Goal: Task Accomplishment & Management: Manage account settings

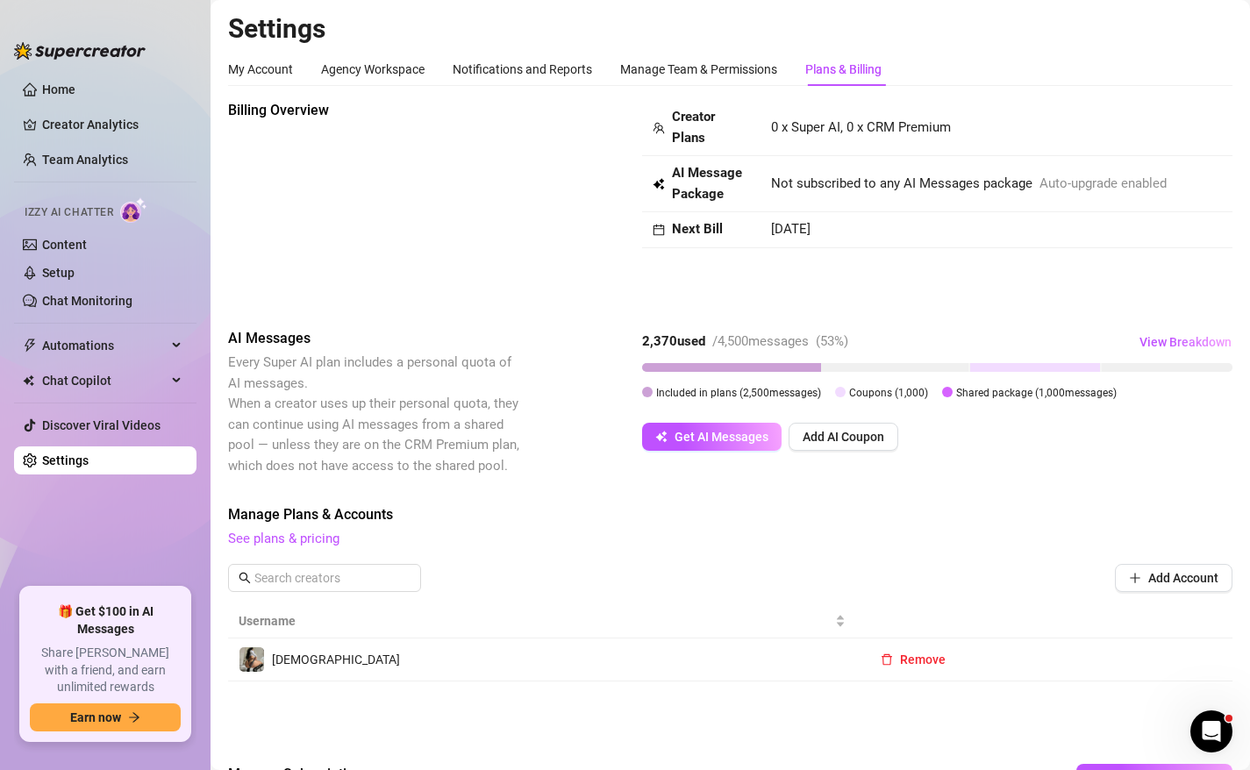
scroll to position [131, 0]
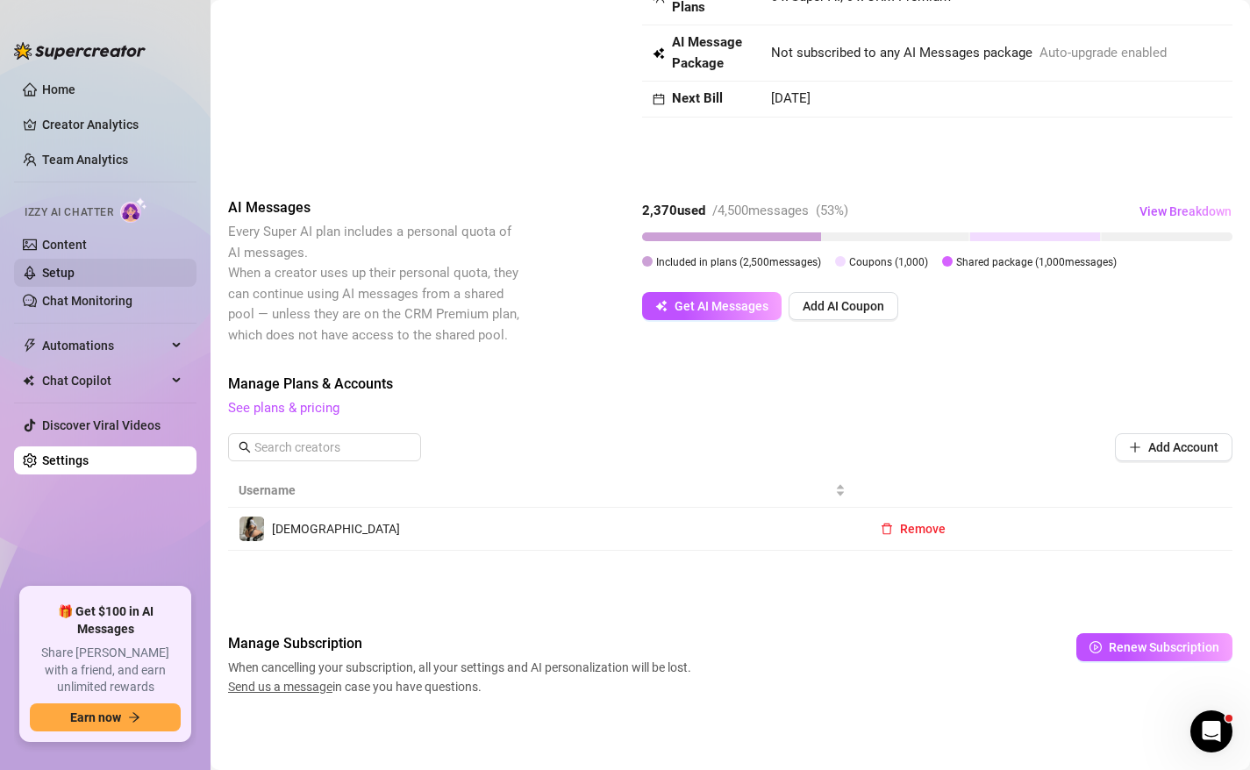
click at [75, 280] on link "Setup" at bounding box center [58, 273] width 32 height 14
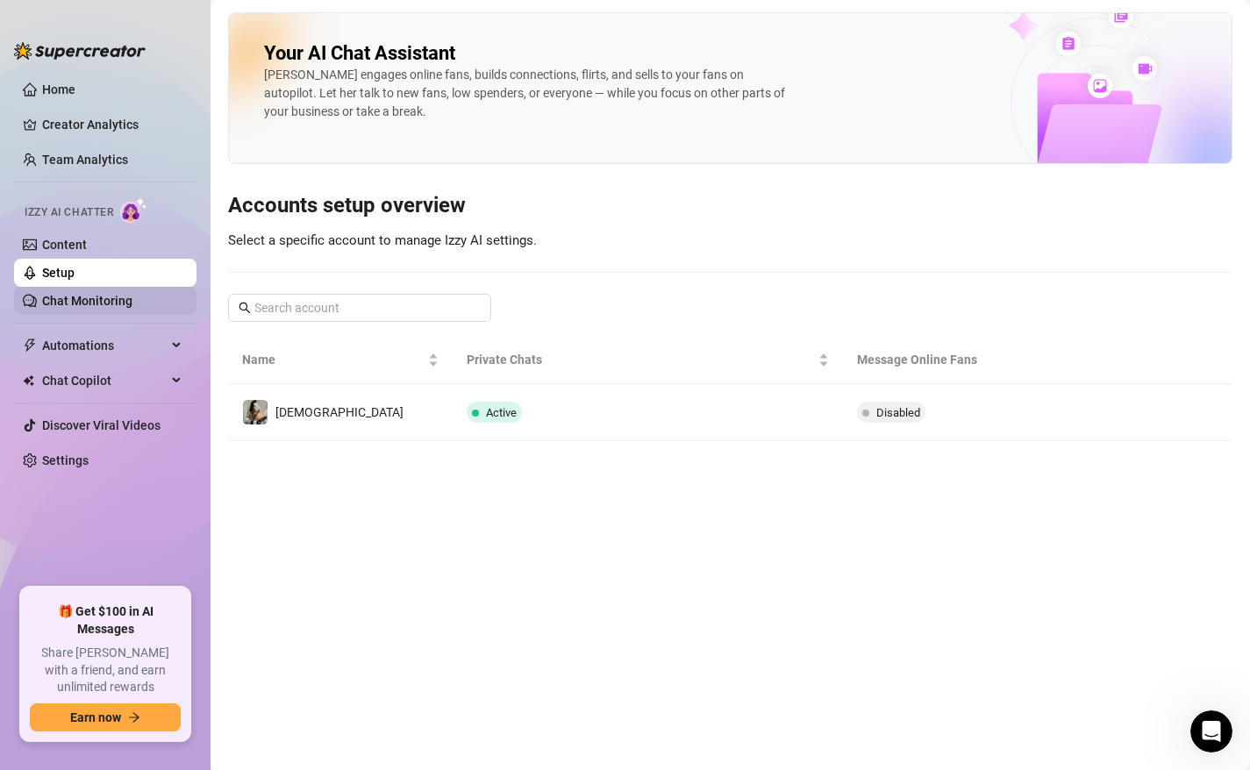
click at [81, 295] on link "Chat Monitoring" at bounding box center [87, 301] width 90 height 14
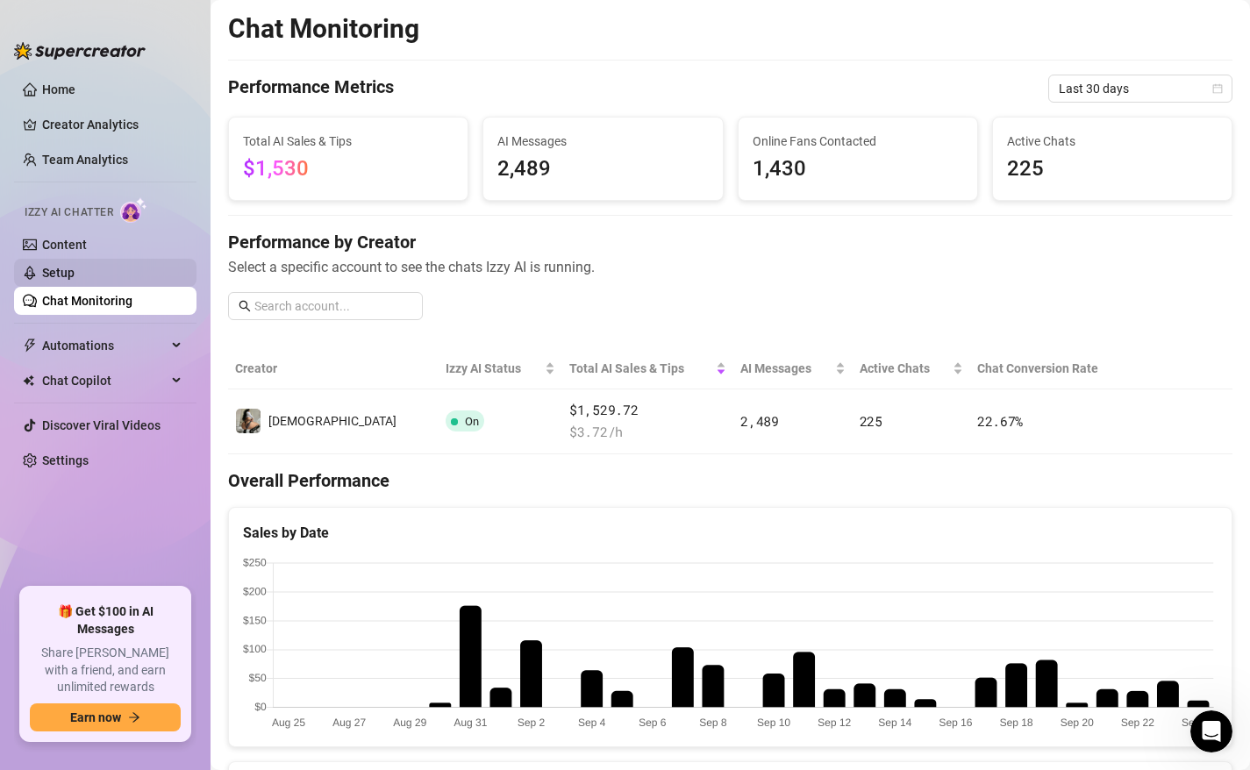
click at [75, 268] on link "Setup" at bounding box center [58, 273] width 32 height 14
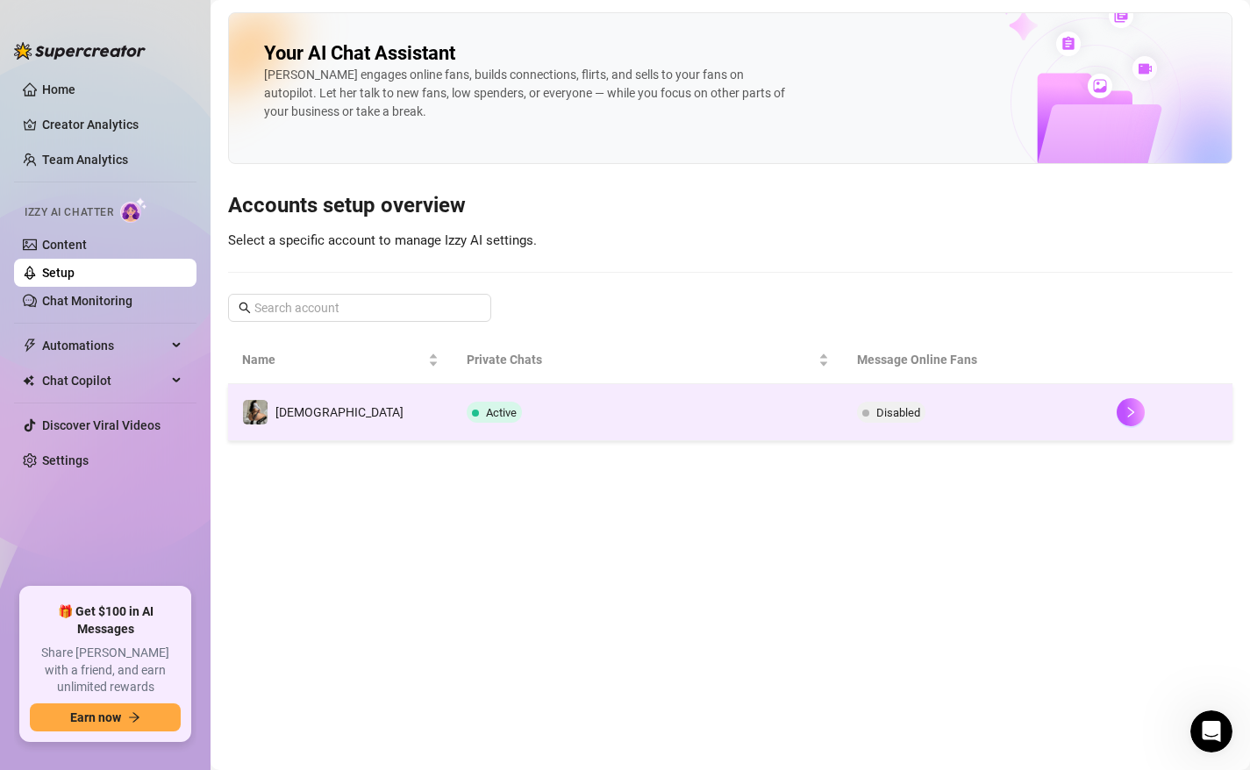
click at [576, 404] on td "Active" at bounding box center [648, 412] width 390 height 57
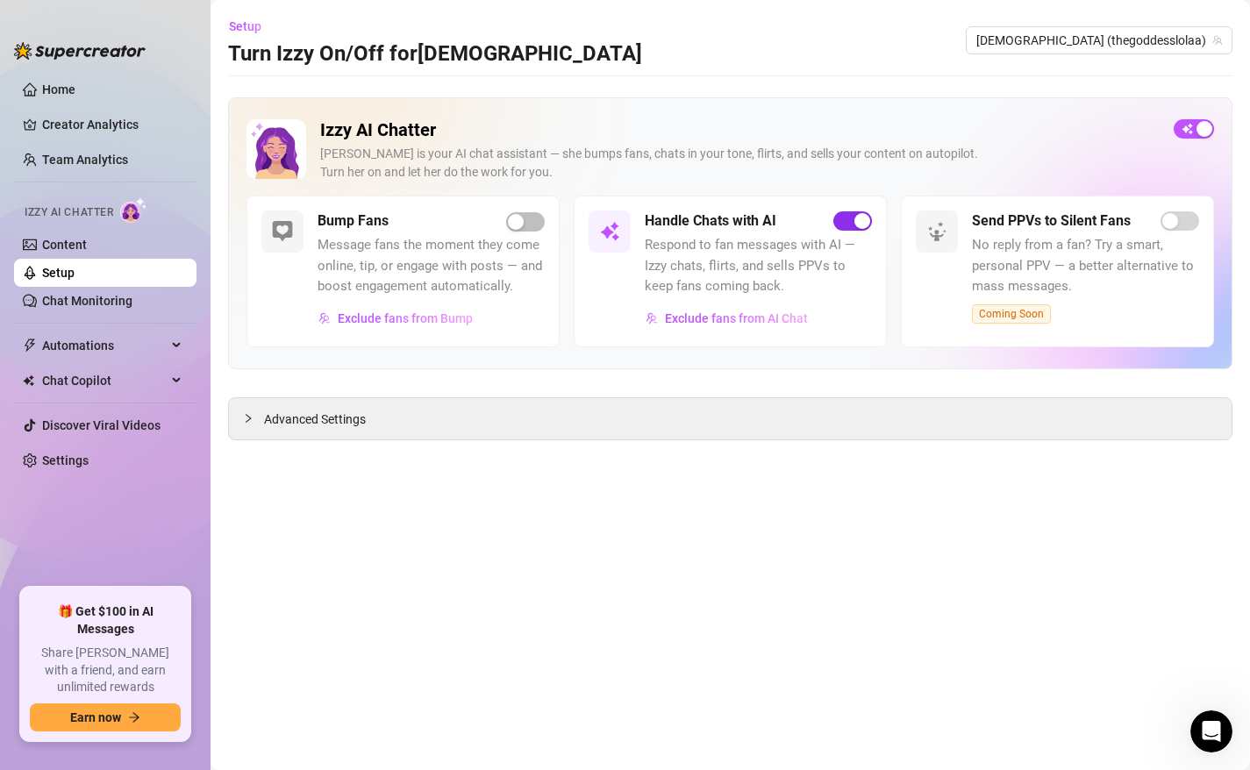
click at [871, 221] on span "button" at bounding box center [852, 220] width 39 height 19
click at [87, 243] on link "Content" at bounding box center [64, 245] width 45 height 14
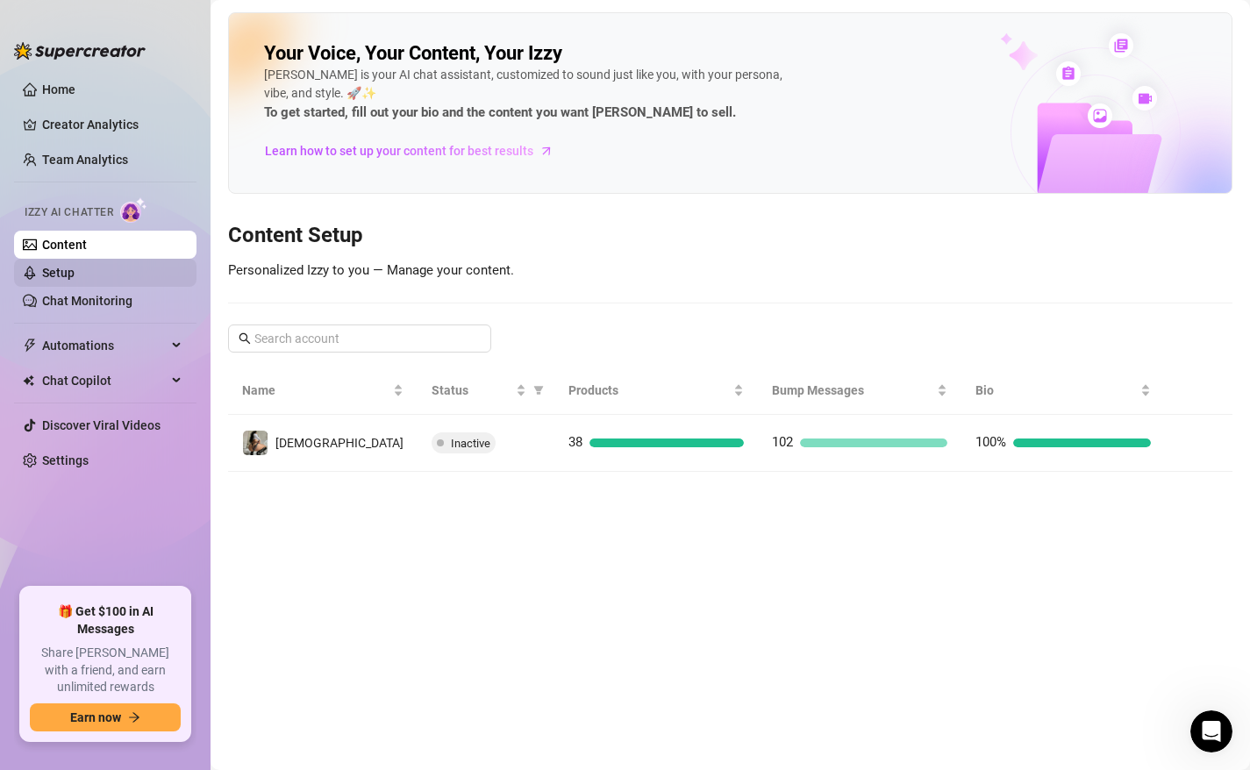
click at [75, 279] on link "Setup" at bounding box center [58, 273] width 32 height 14
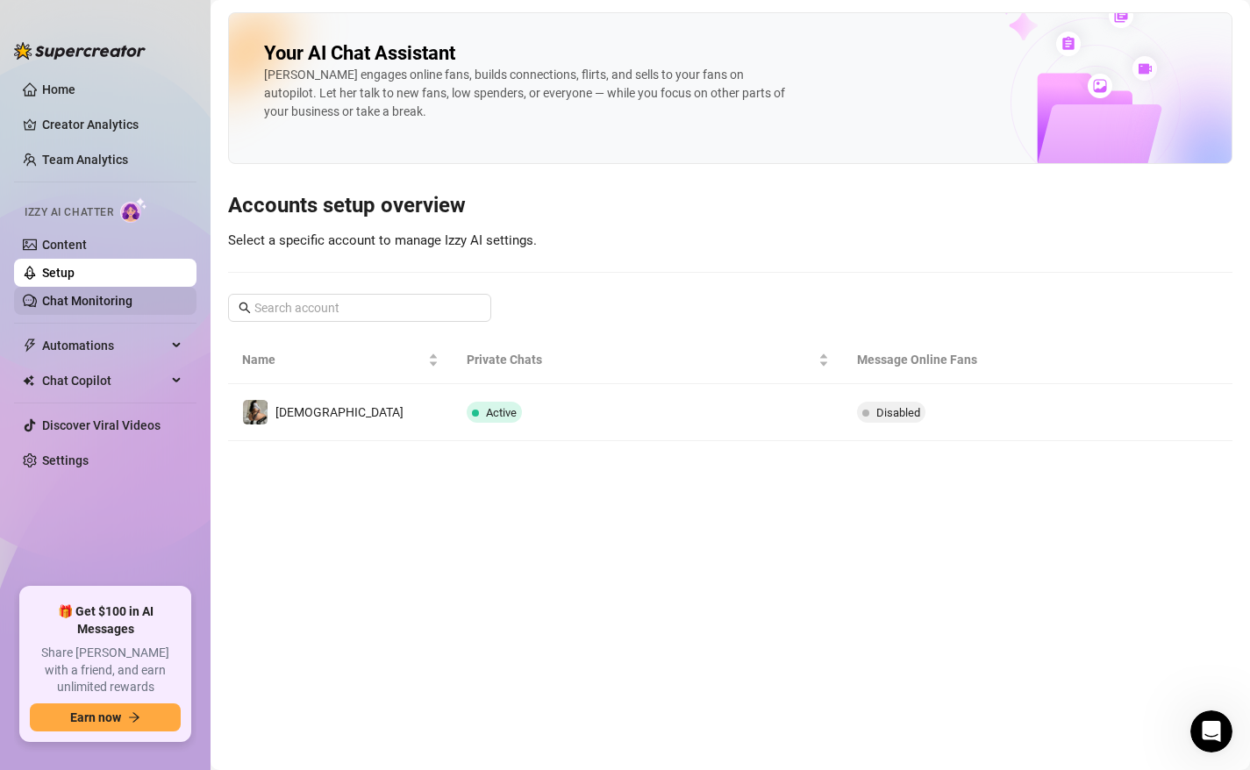
click at [120, 306] on link "Chat Monitoring" at bounding box center [87, 301] width 90 height 14
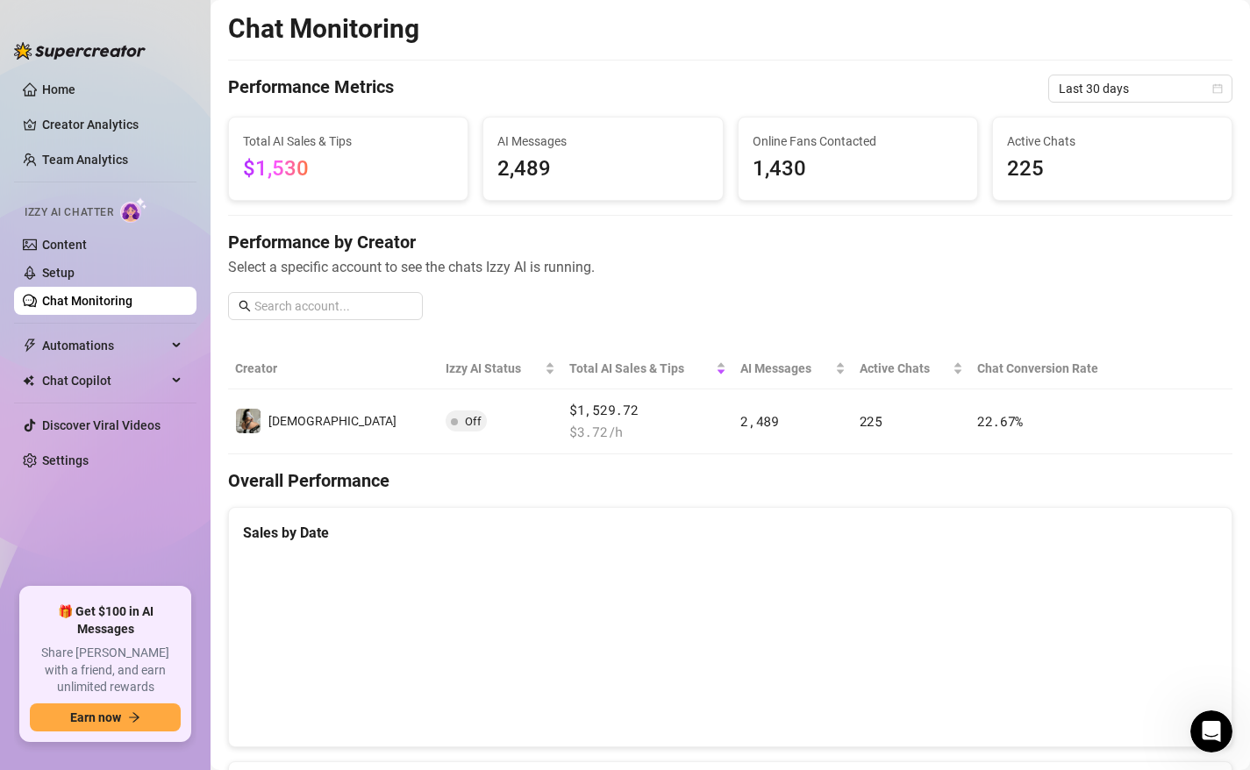
click at [712, 264] on span "Select a specific account to see the chats Izzy AI is running." at bounding box center [730, 267] width 1005 height 22
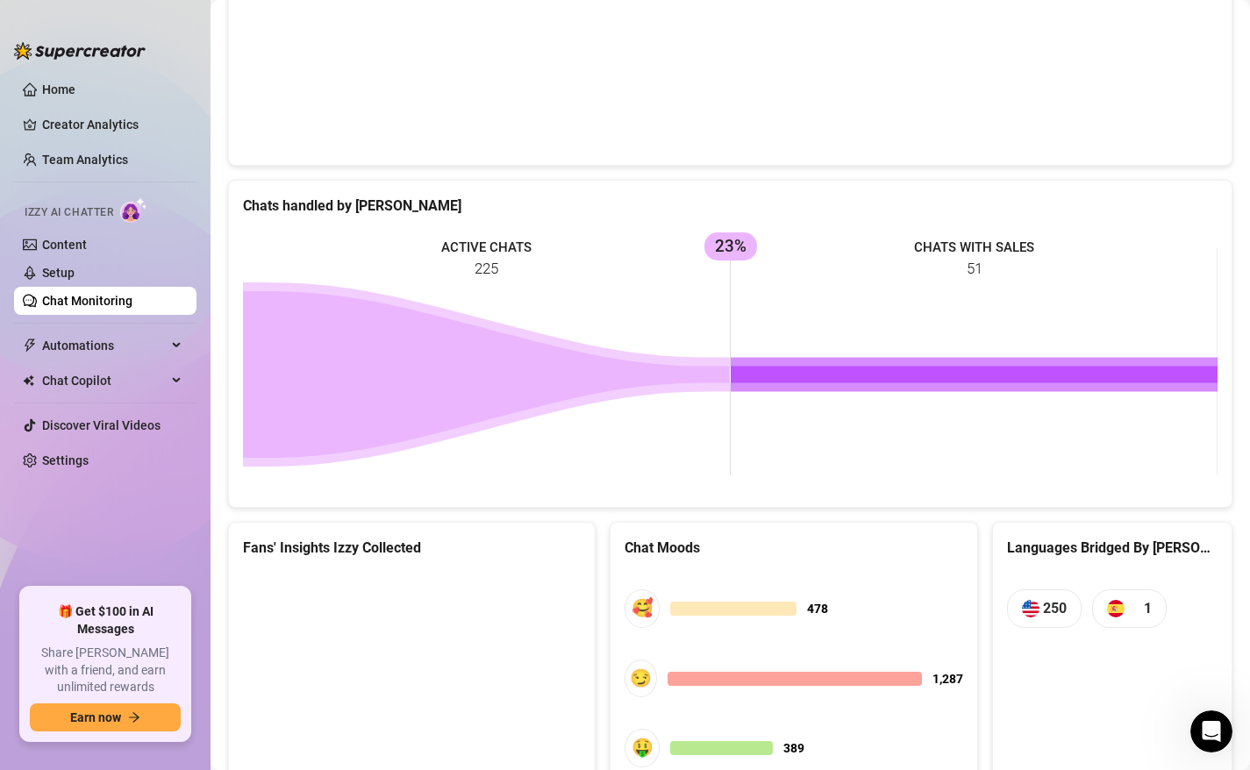
scroll to position [597, 0]
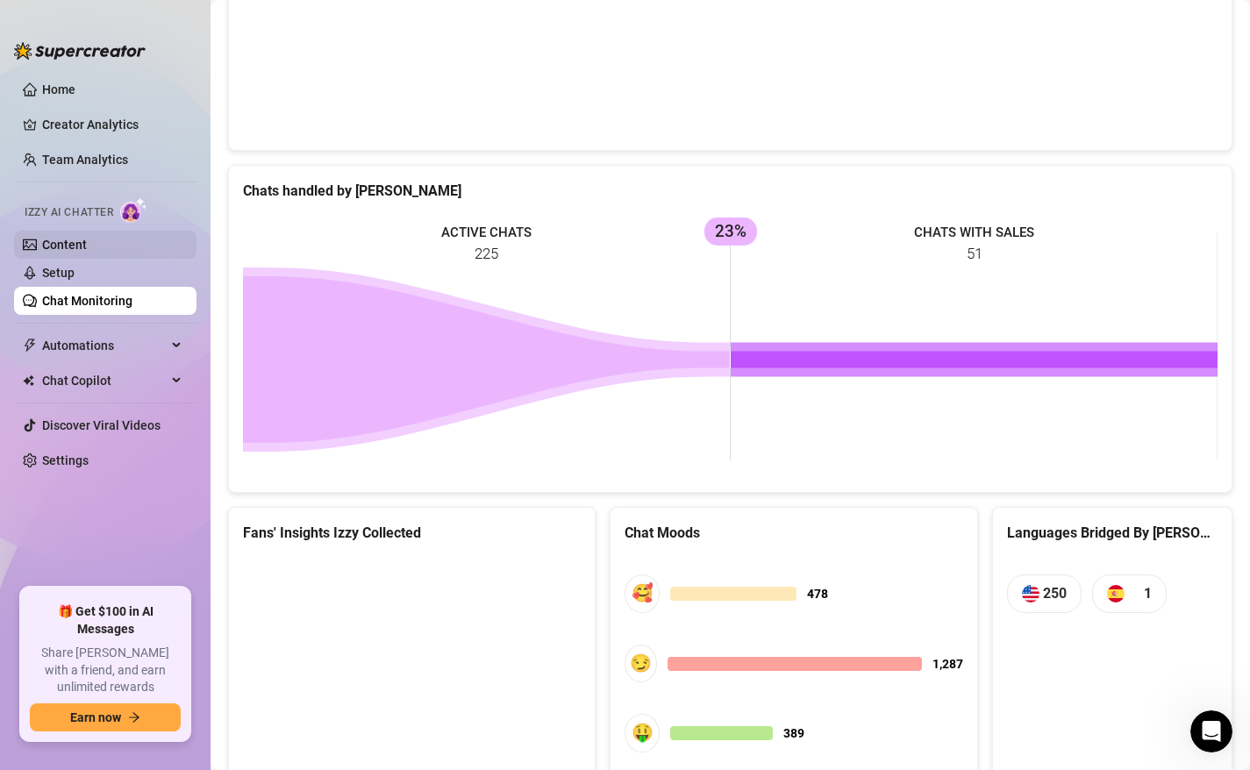
click at [87, 249] on link "Content" at bounding box center [64, 245] width 45 height 14
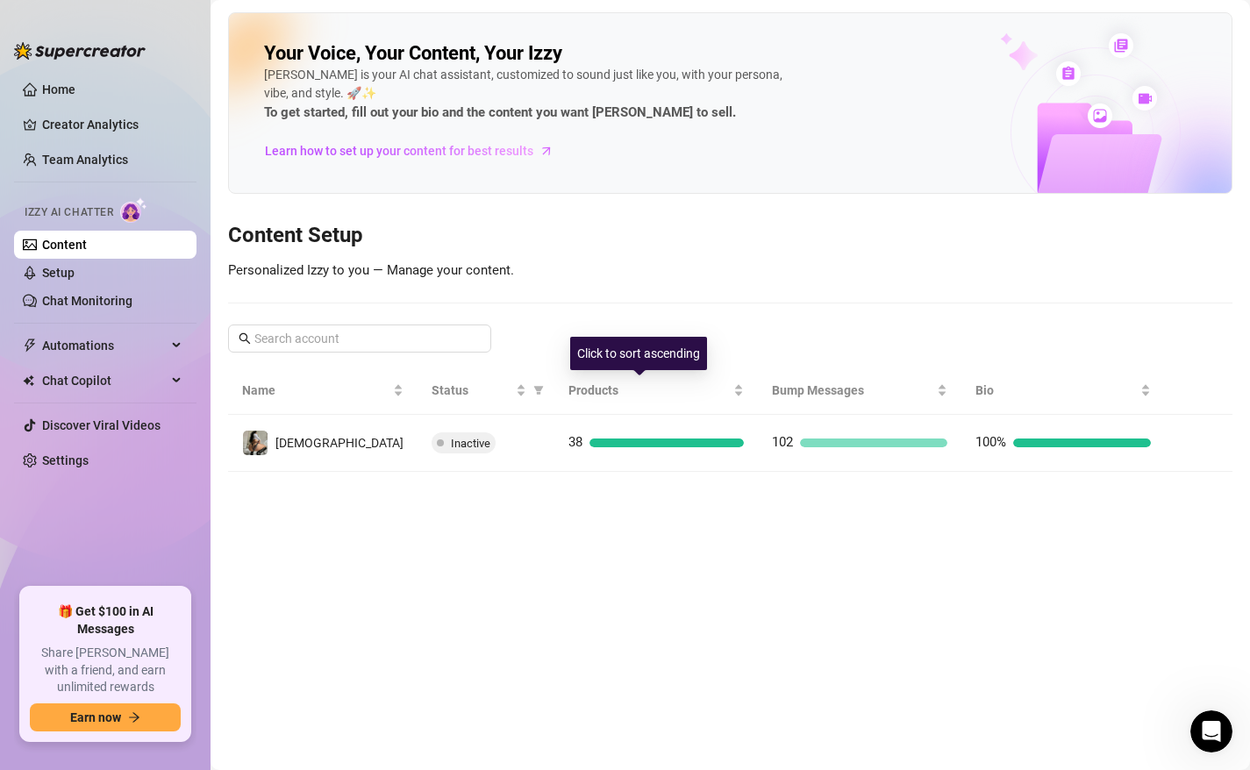
click at [616, 476] on main "Your Voice, Your Content, Your [PERSON_NAME] is your AI chat assistant, customi…" at bounding box center [731, 385] width 1040 height 770
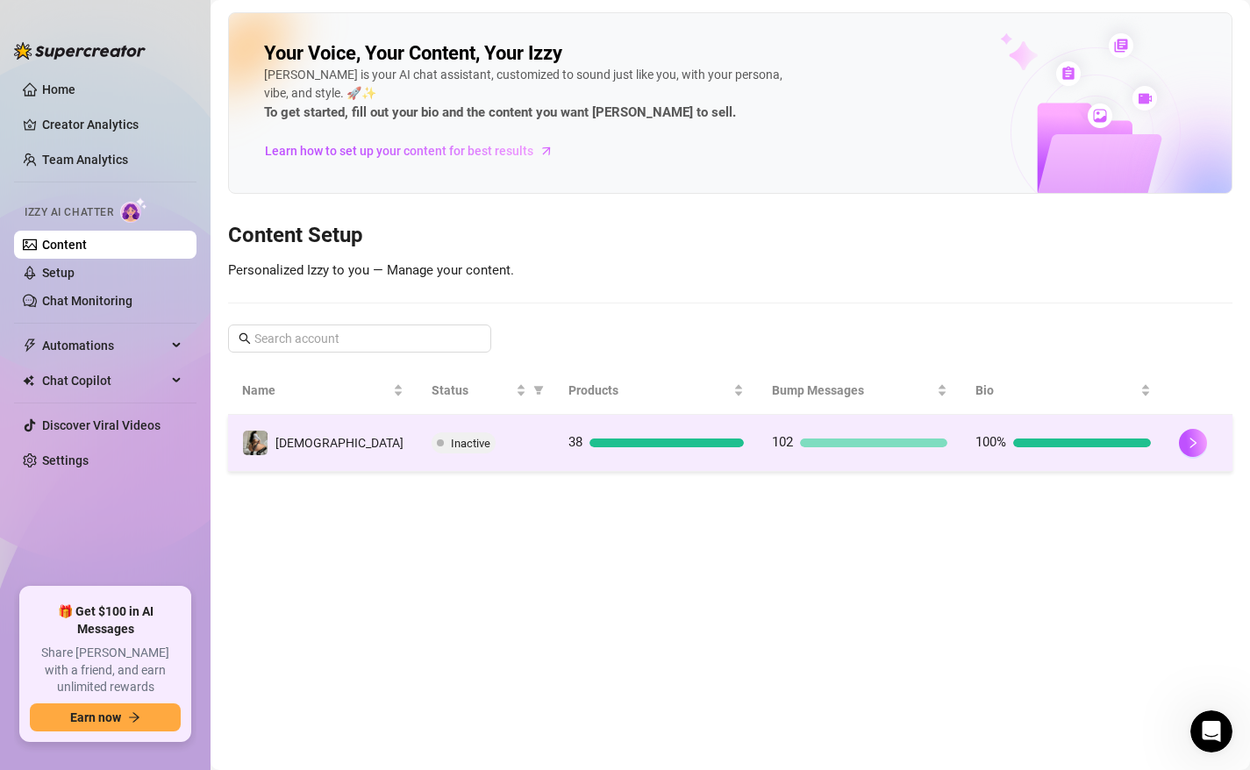
click at [598, 446] on div at bounding box center [667, 443] width 154 height 9
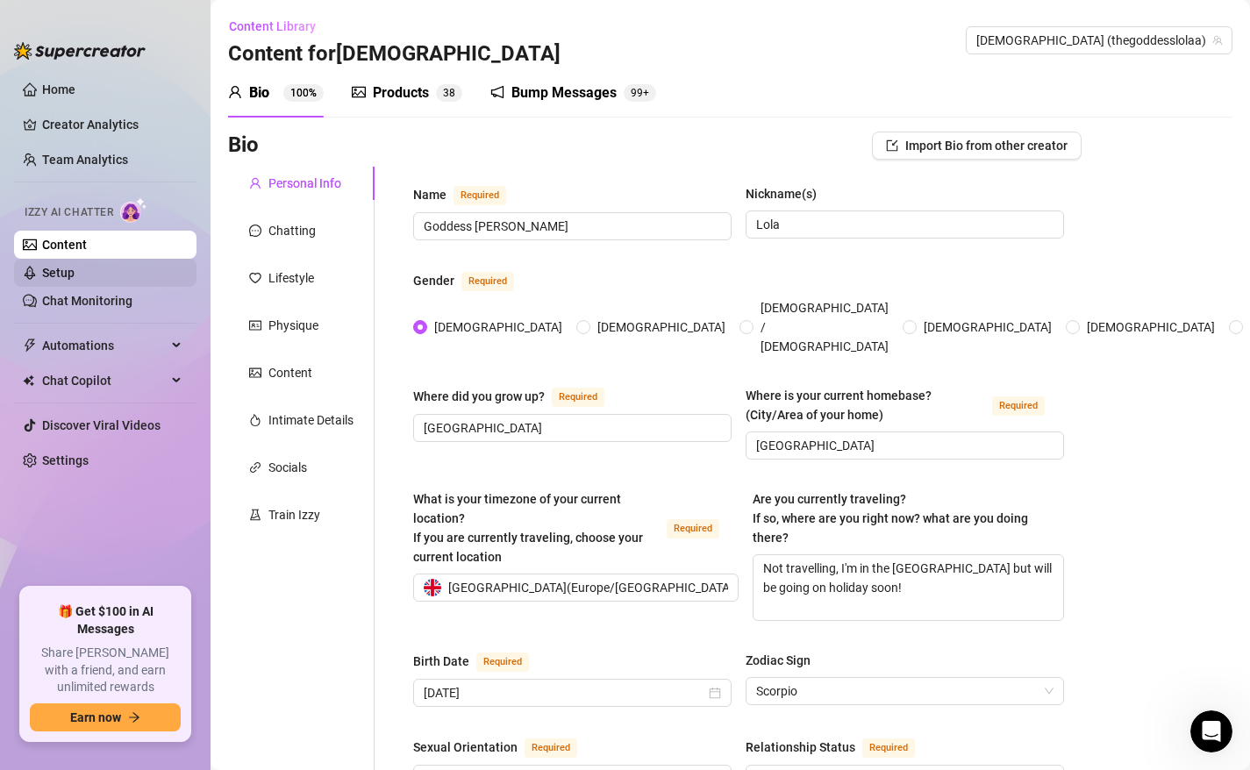
click at [75, 277] on link "Setup" at bounding box center [58, 273] width 32 height 14
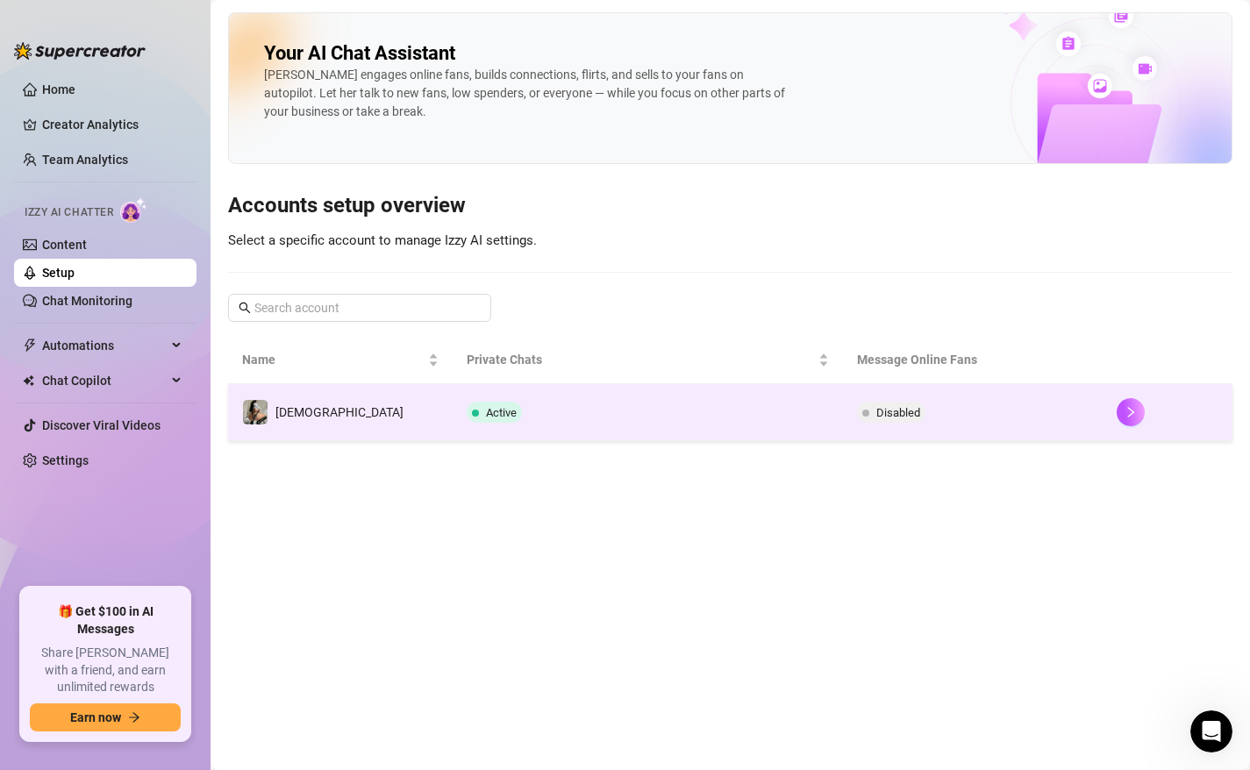
click at [467, 422] on div "Active" at bounding box center [498, 412] width 62 height 21
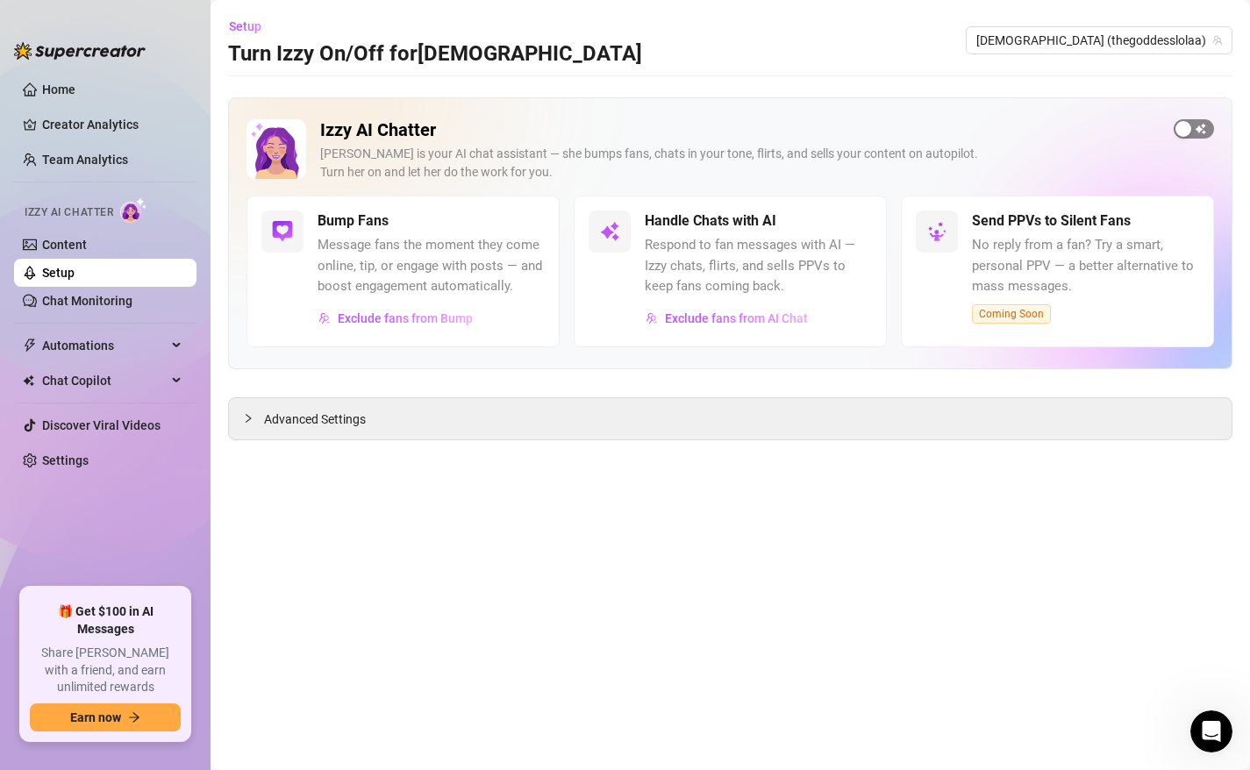
click at [1196, 129] on span "button" at bounding box center [1194, 128] width 40 height 19
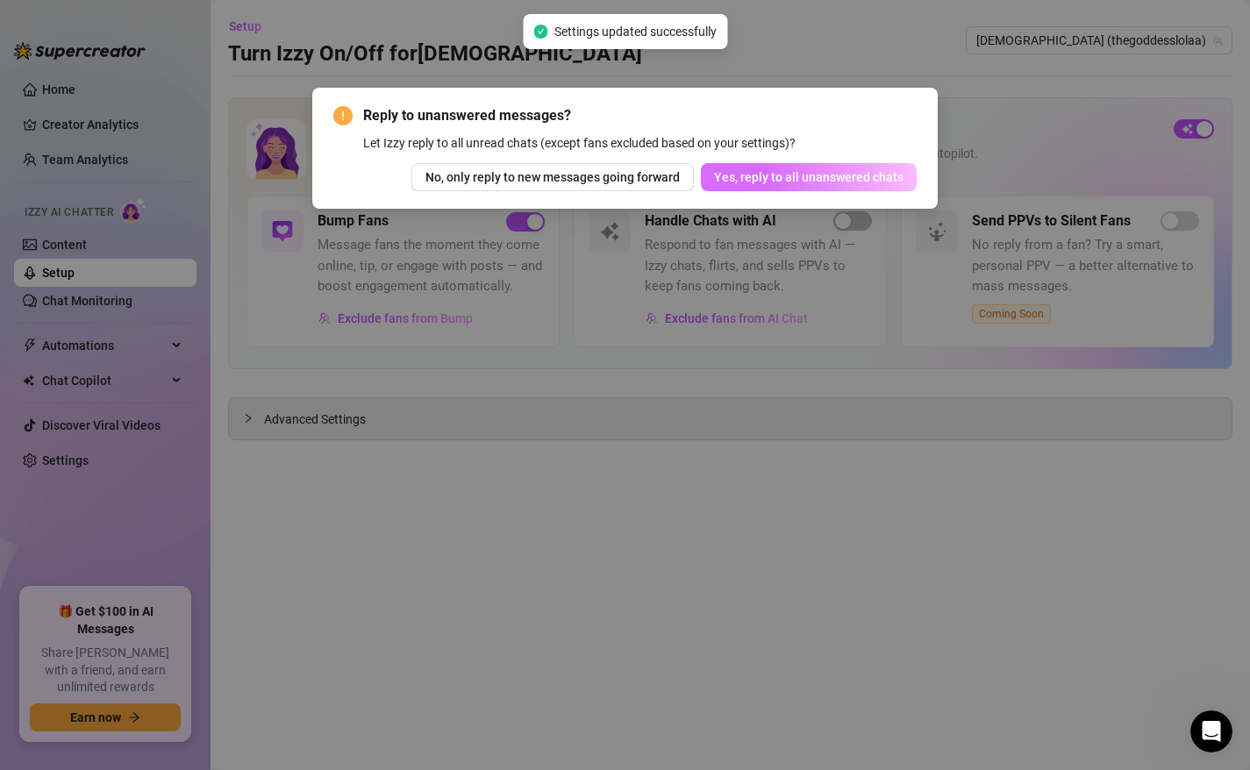
click at [793, 184] on button "Yes, reply to all unanswered chats" at bounding box center [809, 177] width 216 height 28
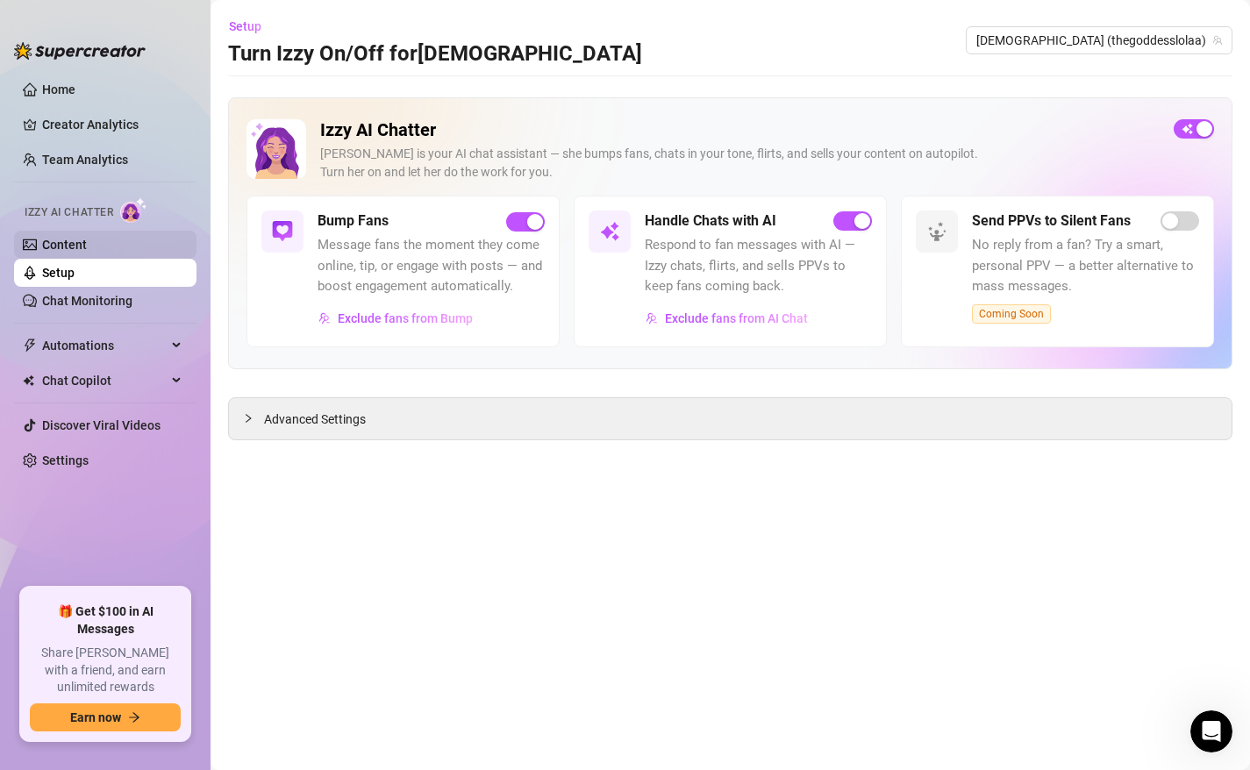
click at [79, 252] on link "Content" at bounding box center [64, 245] width 45 height 14
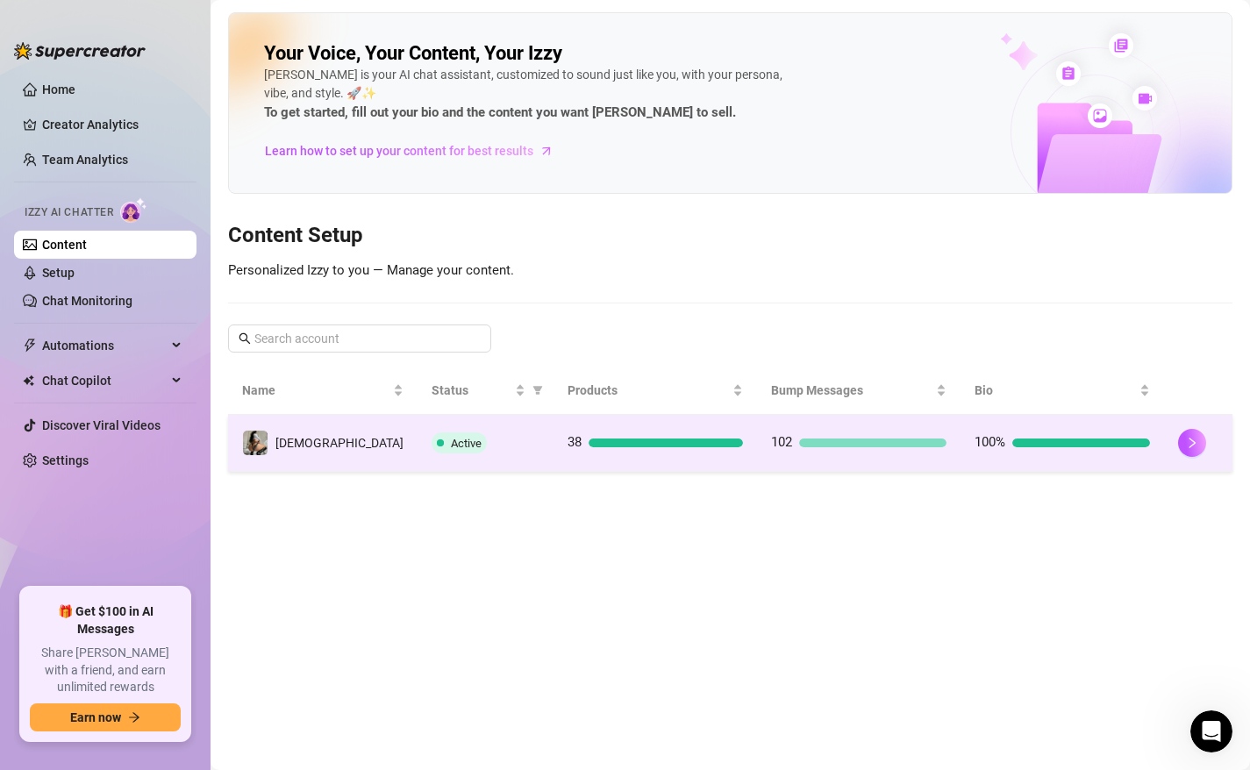
click at [486, 454] on td "Active" at bounding box center [486, 443] width 136 height 57
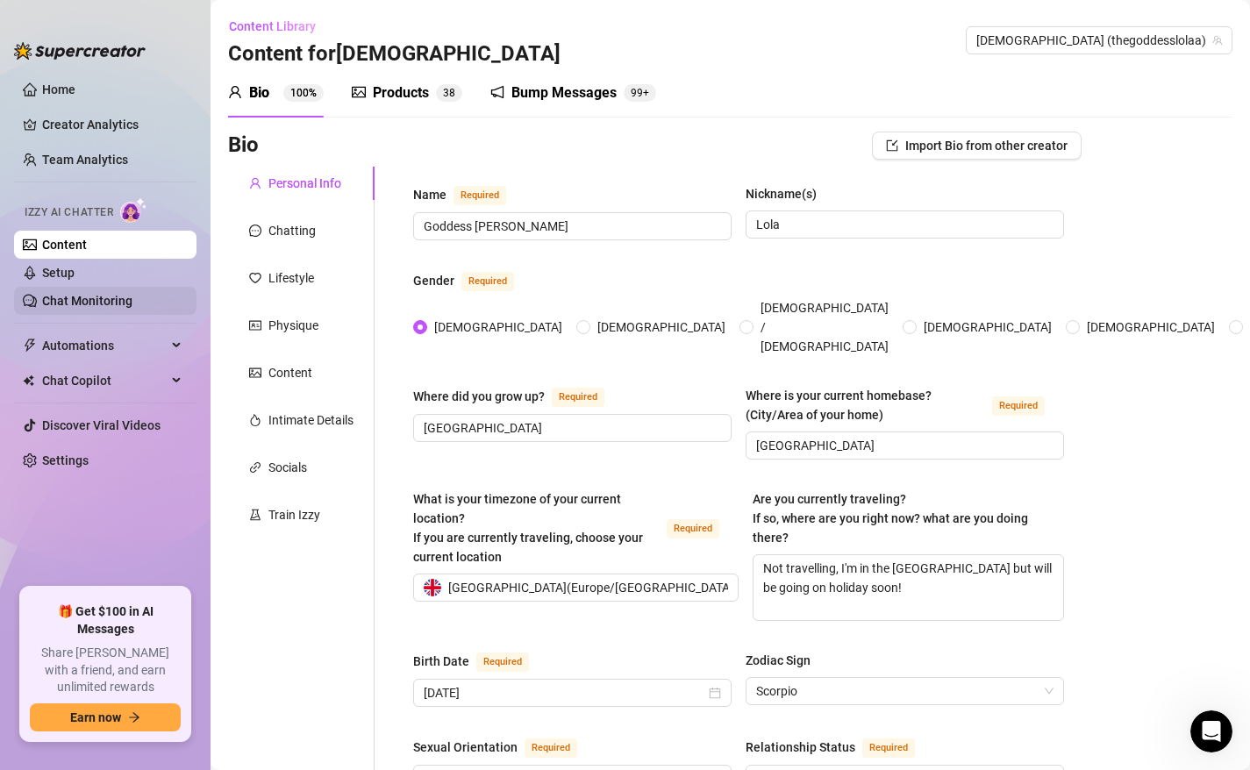
click at [123, 287] on ul "Content Setup Chat Monitoring" at bounding box center [105, 273] width 182 height 84
click at [75, 270] on link "Setup" at bounding box center [58, 273] width 32 height 14
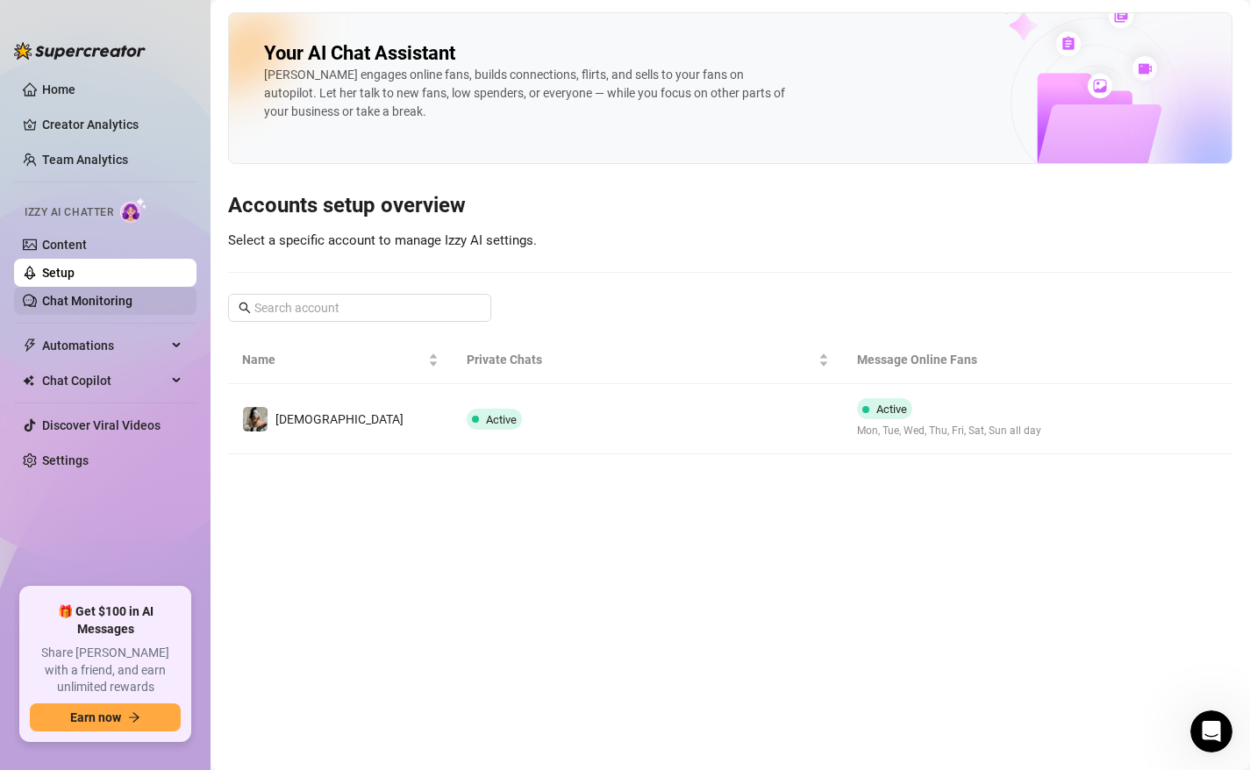
click at [63, 297] on link "Chat Monitoring" at bounding box center [87, 301] width 90 height 14
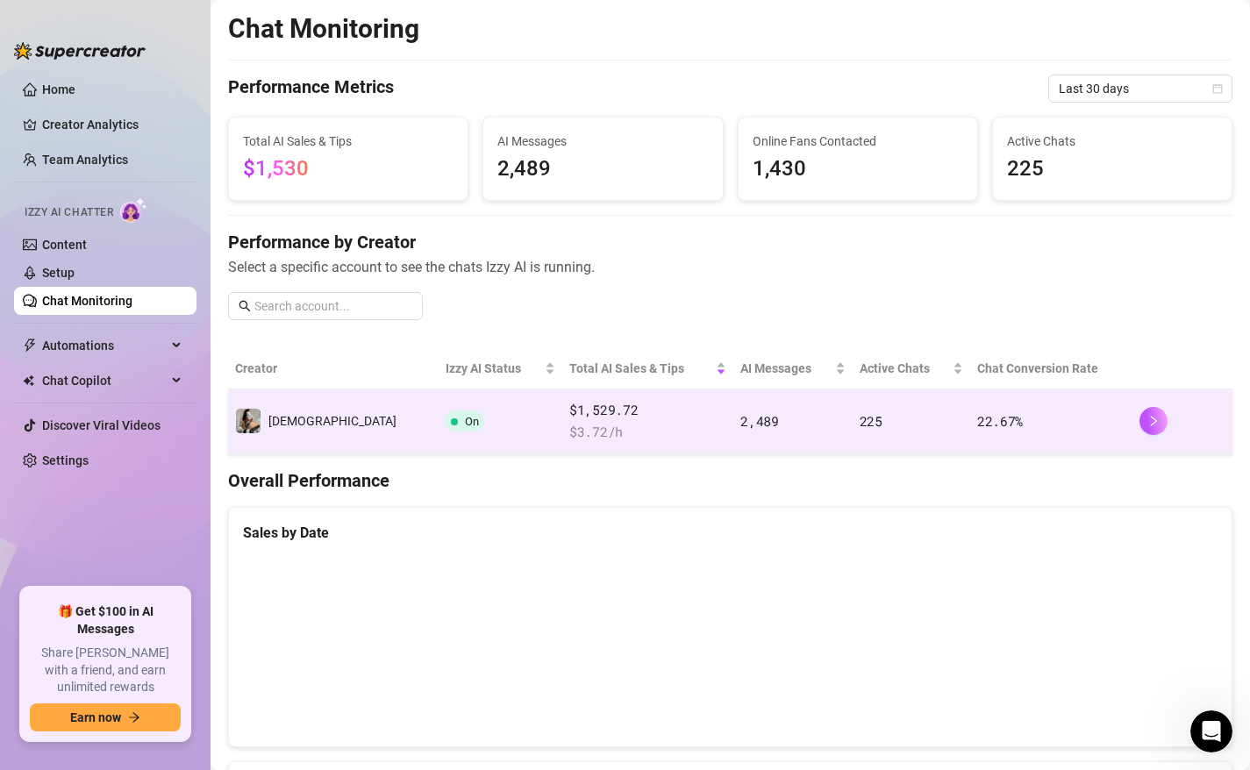
click at [347, 442] on td "[DEMOGRAPHIC_DATA]" at bounding box center [333, 422] width 211 height 65
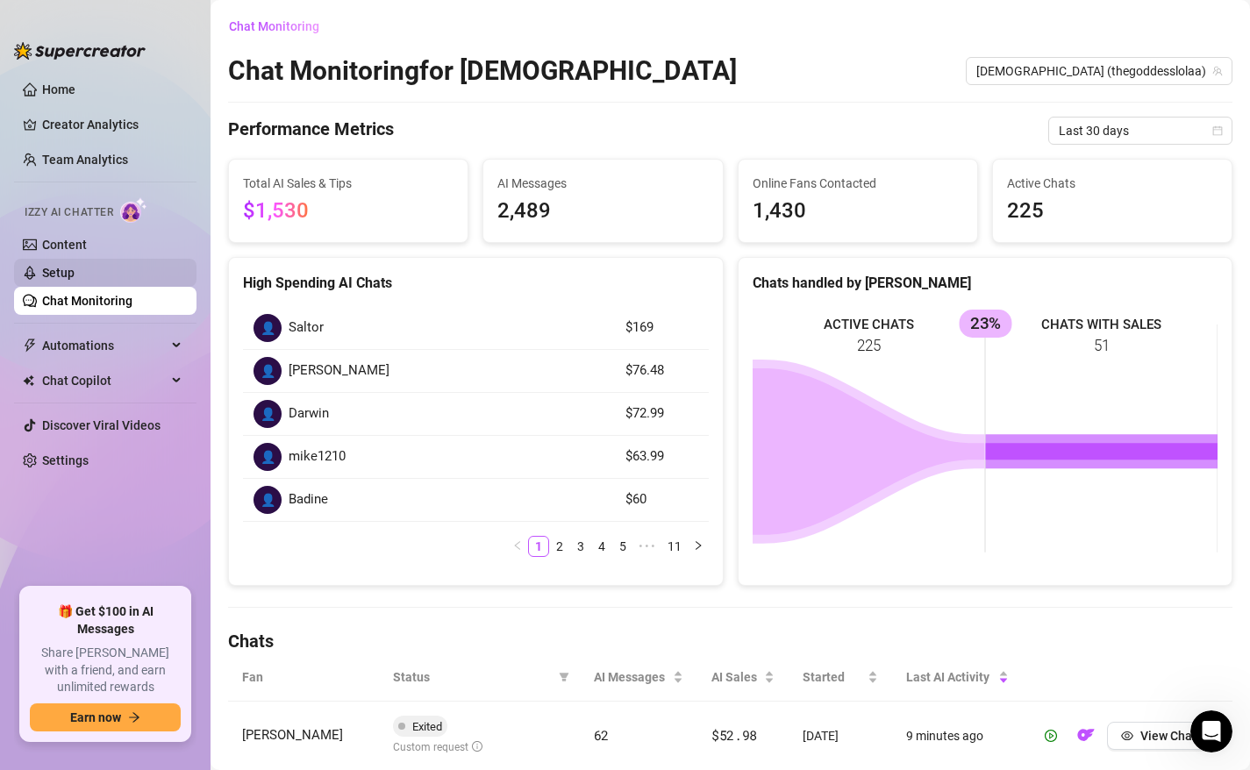
click at [75, 272] on link "Setup" at bounding box center [58, 273] width 32 height 14
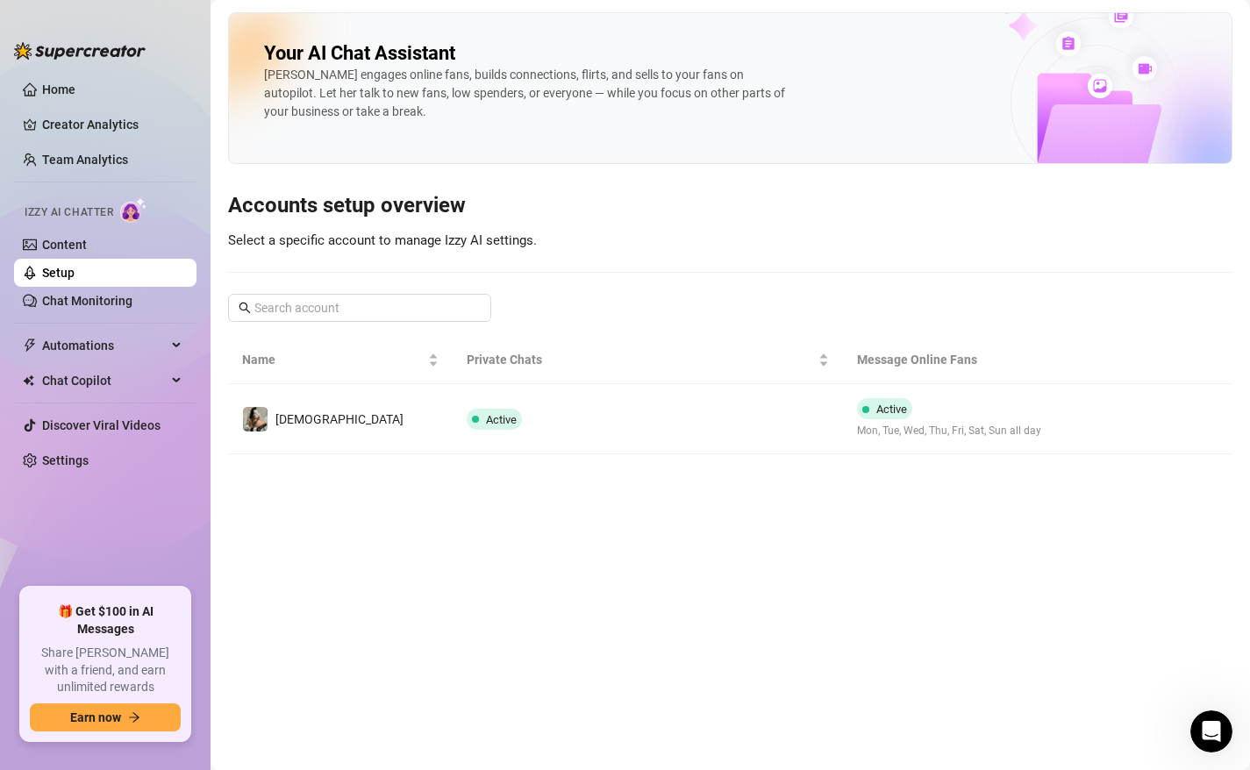
click at [88, 220] on div "Izzy AI Chatter" at bounding box center [104, 209] width 158 height 25
click at [87, 252] on link "Content" at bounding box center [64, 245] width 45 height 14
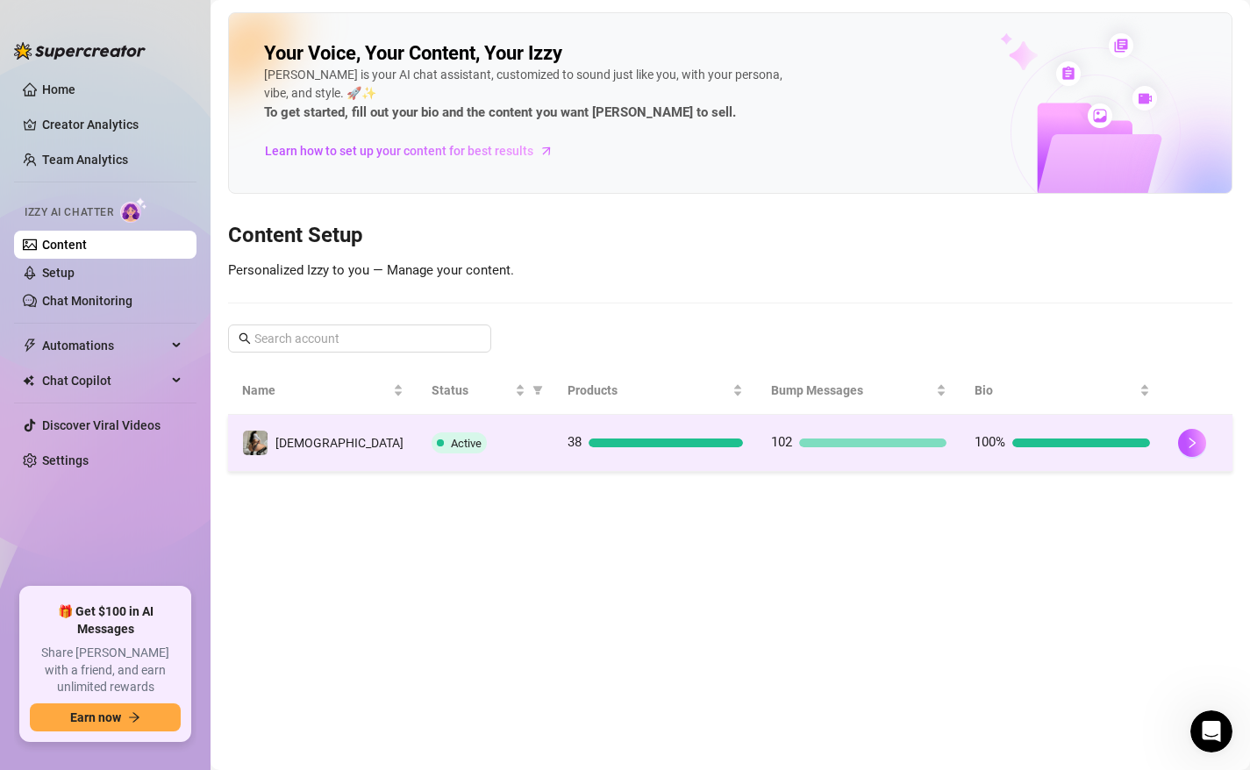
click at [441, 453] on div "Active" at bounding box center [486, 443] width 108 height 21
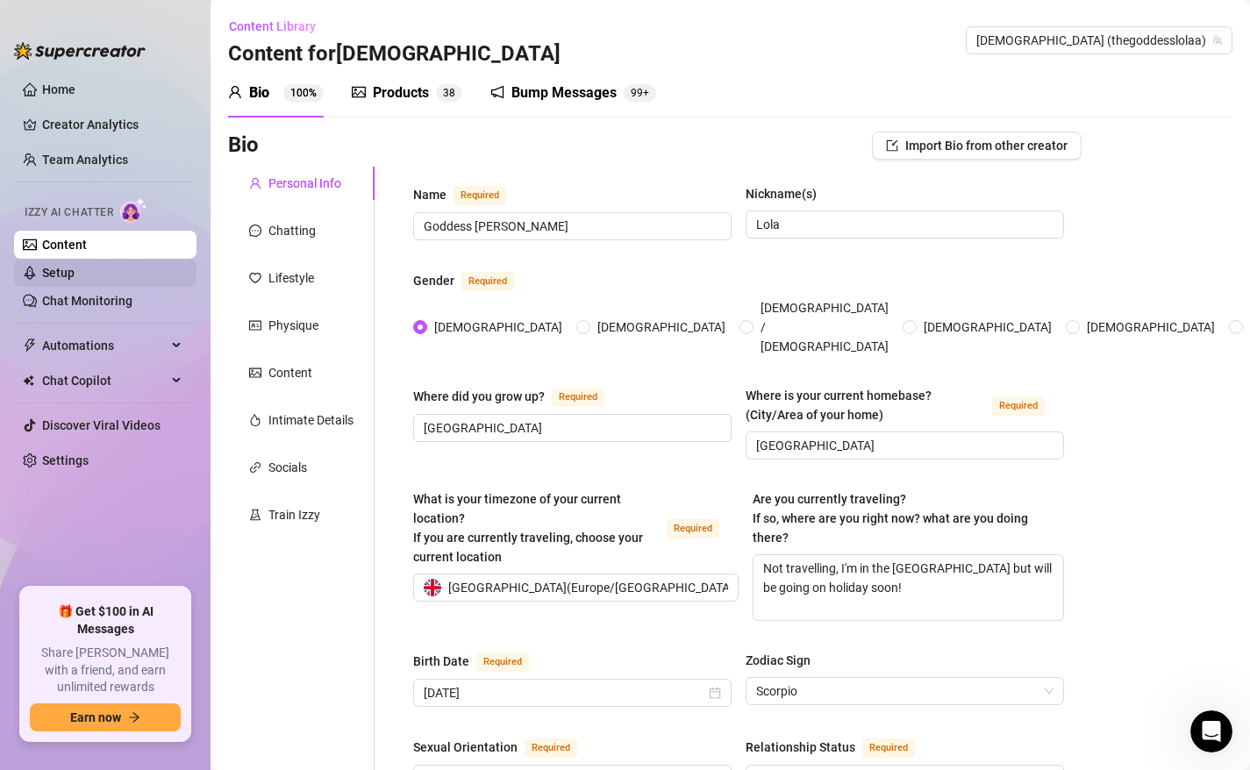
click at [75, 271] on link "Setup" at bounding box center [58, 273] width 32 height 14
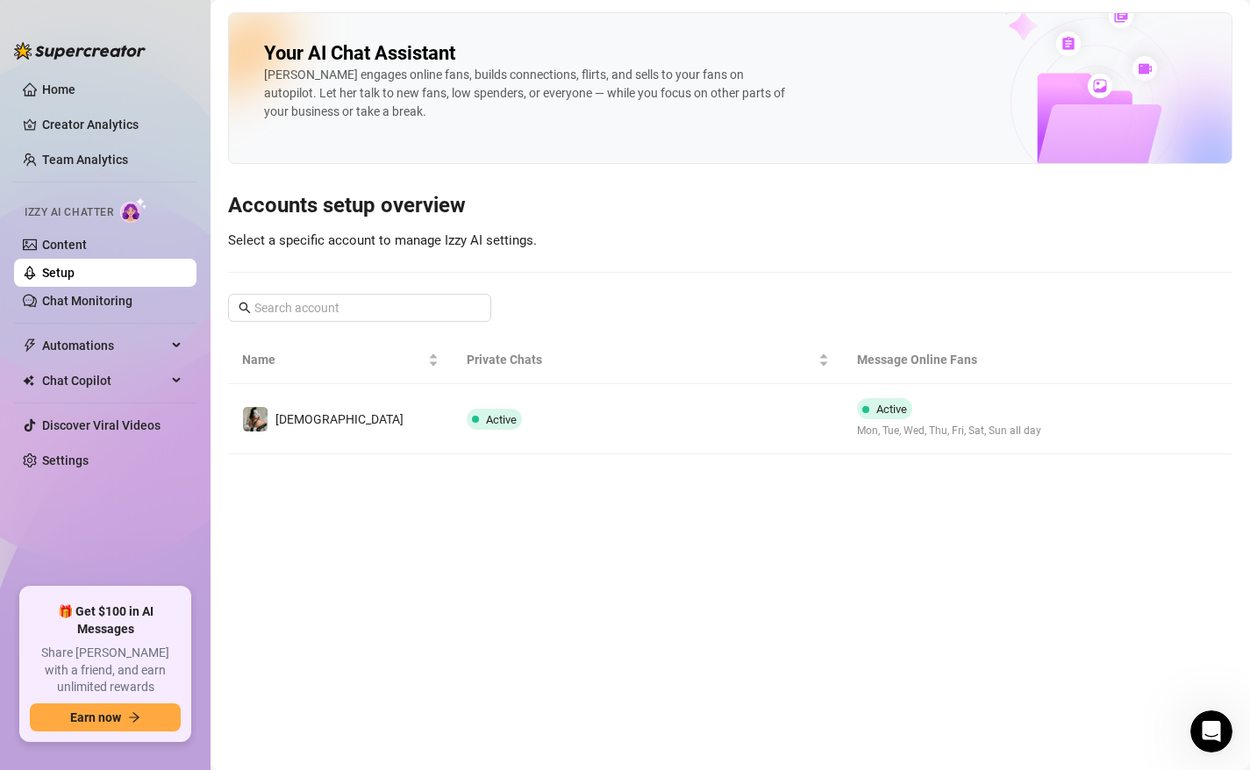
click at [599, 470] on main "Your AI Chat Assistant [PERSON_NAME] engages online fans, builds connections, f…" at bounding box center [731, 385] width 1040 height 770
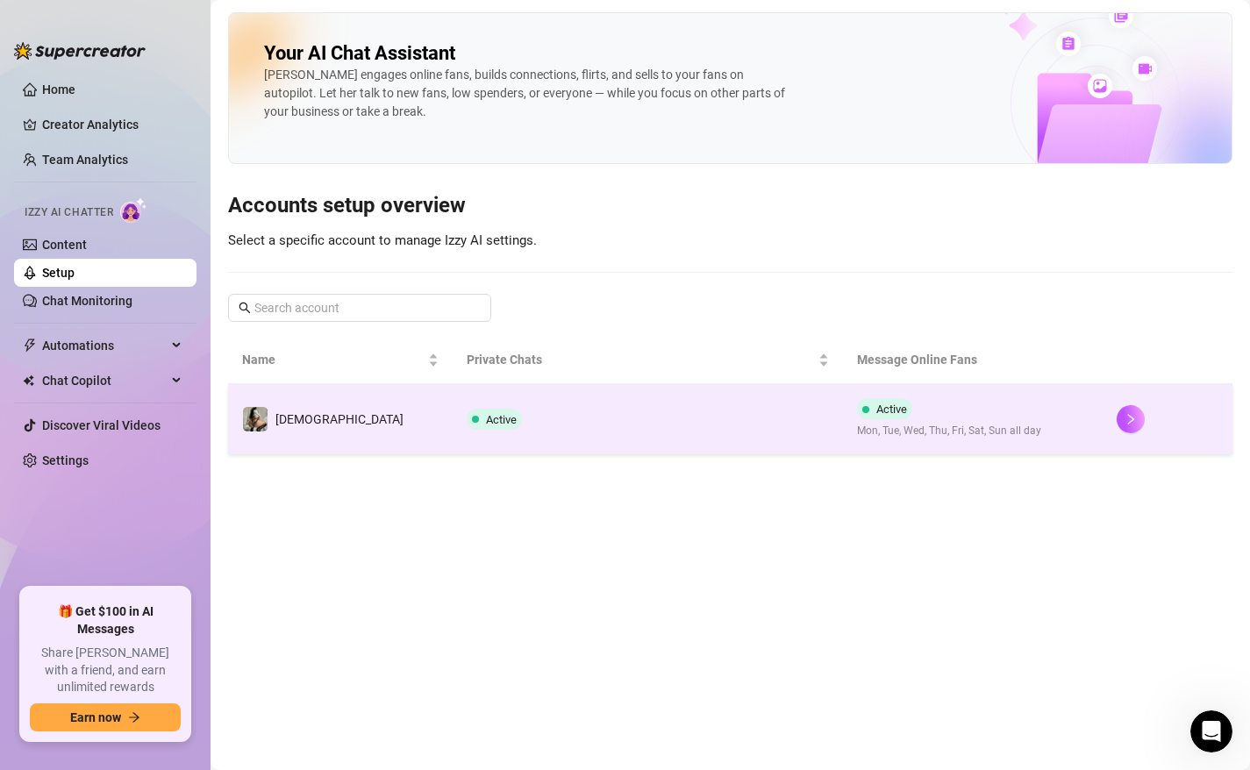
click at [611, 437] on td "Active" at bounding box center [648, 419] width 390 height 70
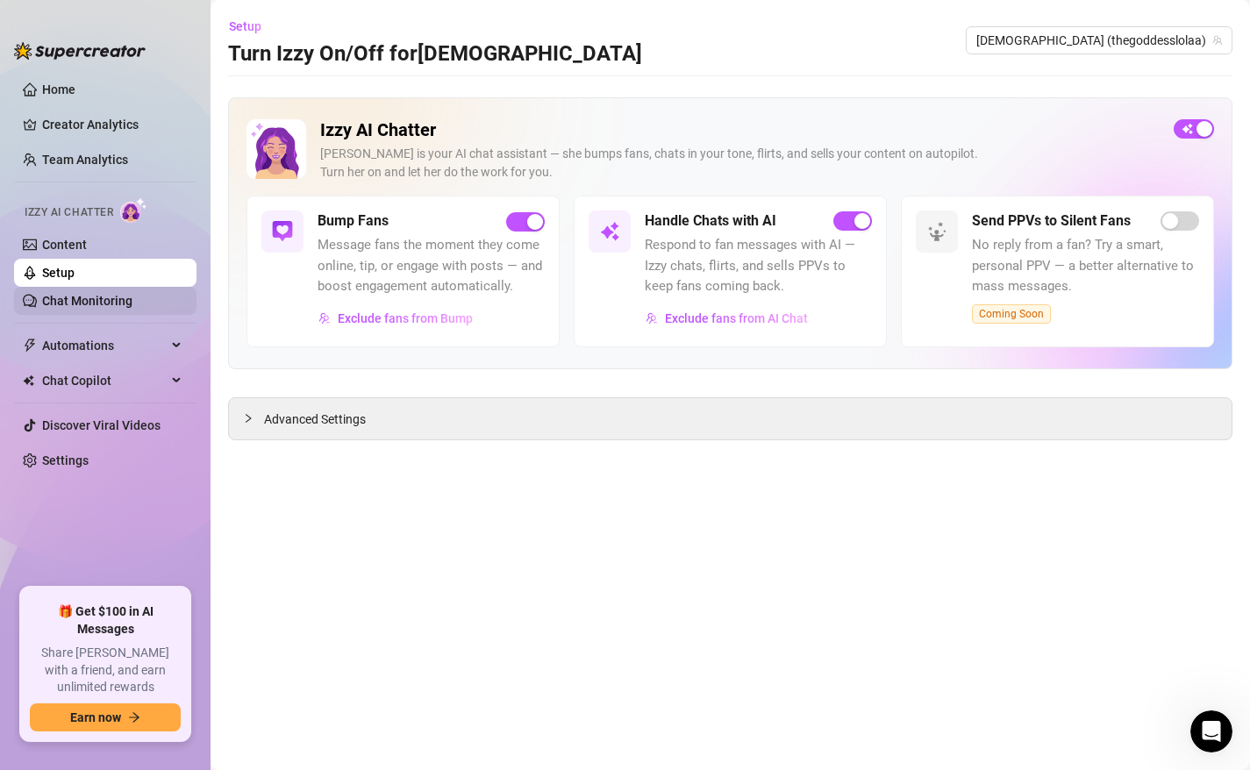
click at [132, 297] on link "Chat Monitoring" at bounding box center [87, 301] width 90 height 14
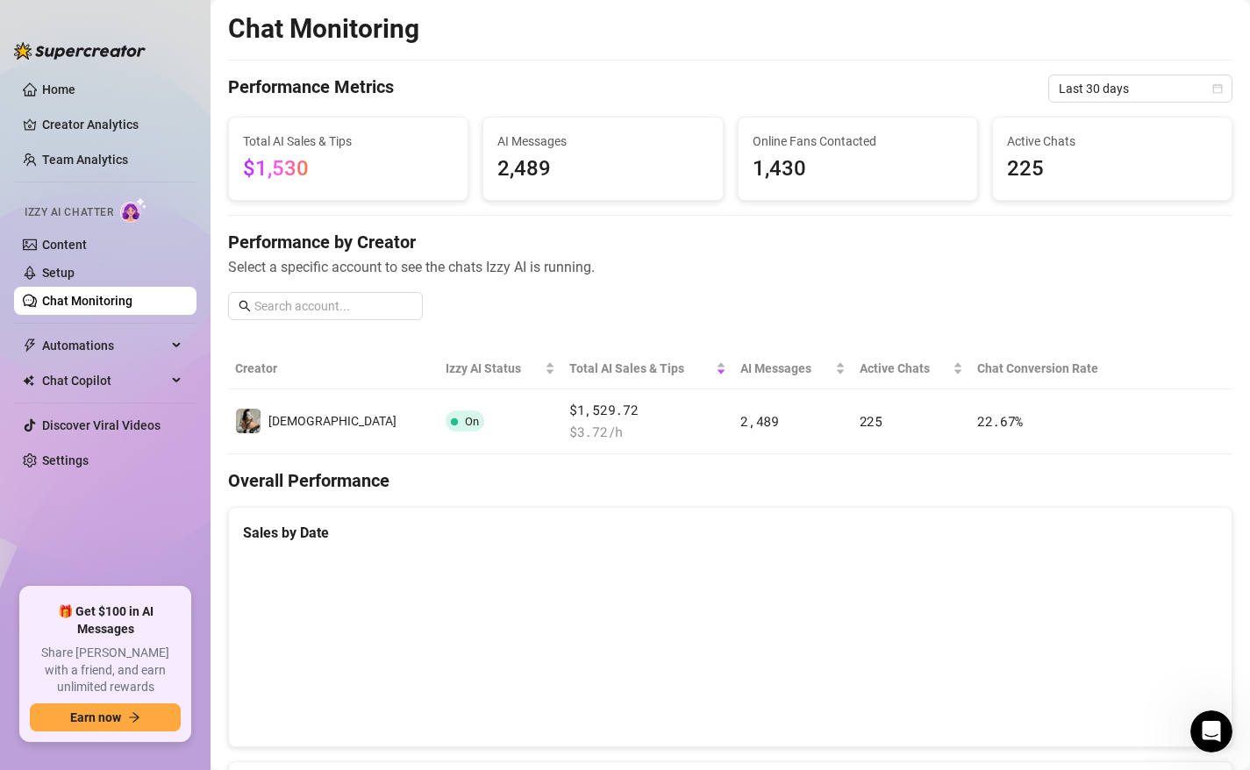
click at [591, 289] on div "Performance by Creator Select a specific account to see the chats Izzy AI is ru…" at bounding box center [730, 282] width 1005 height 104
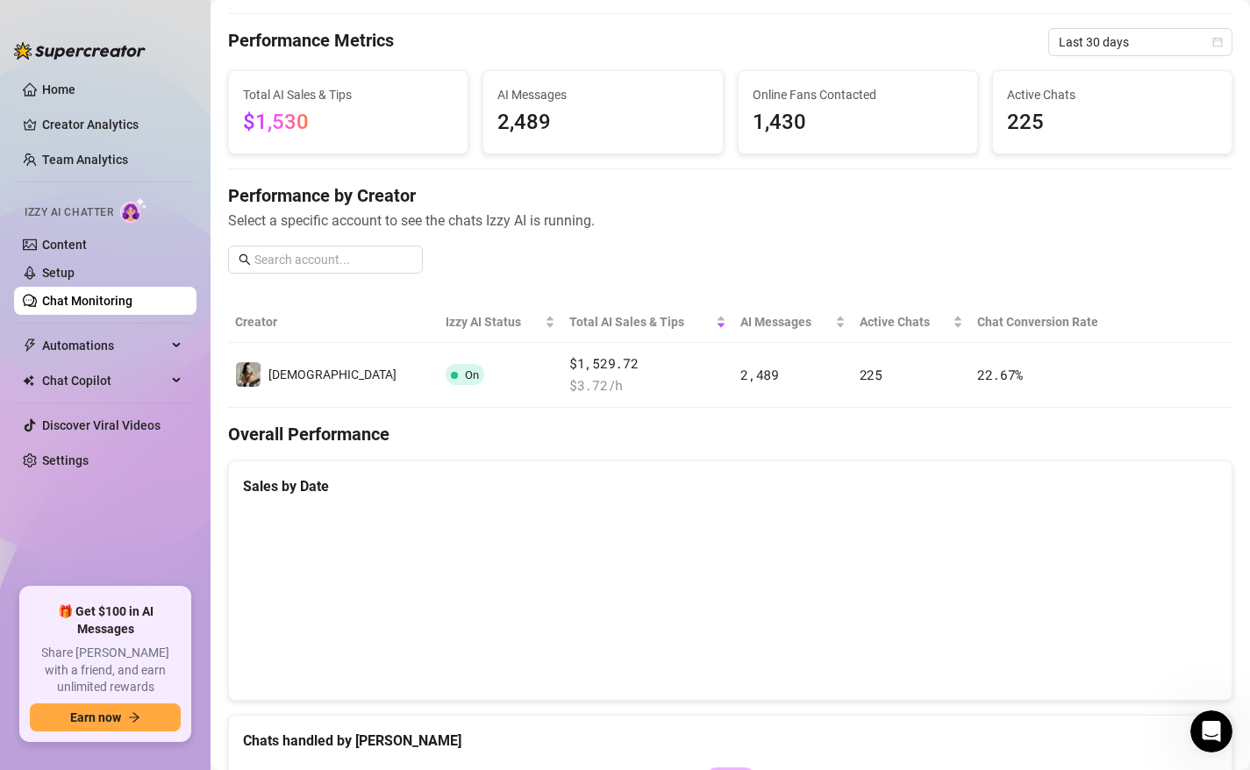
scroll to position [35, 0]
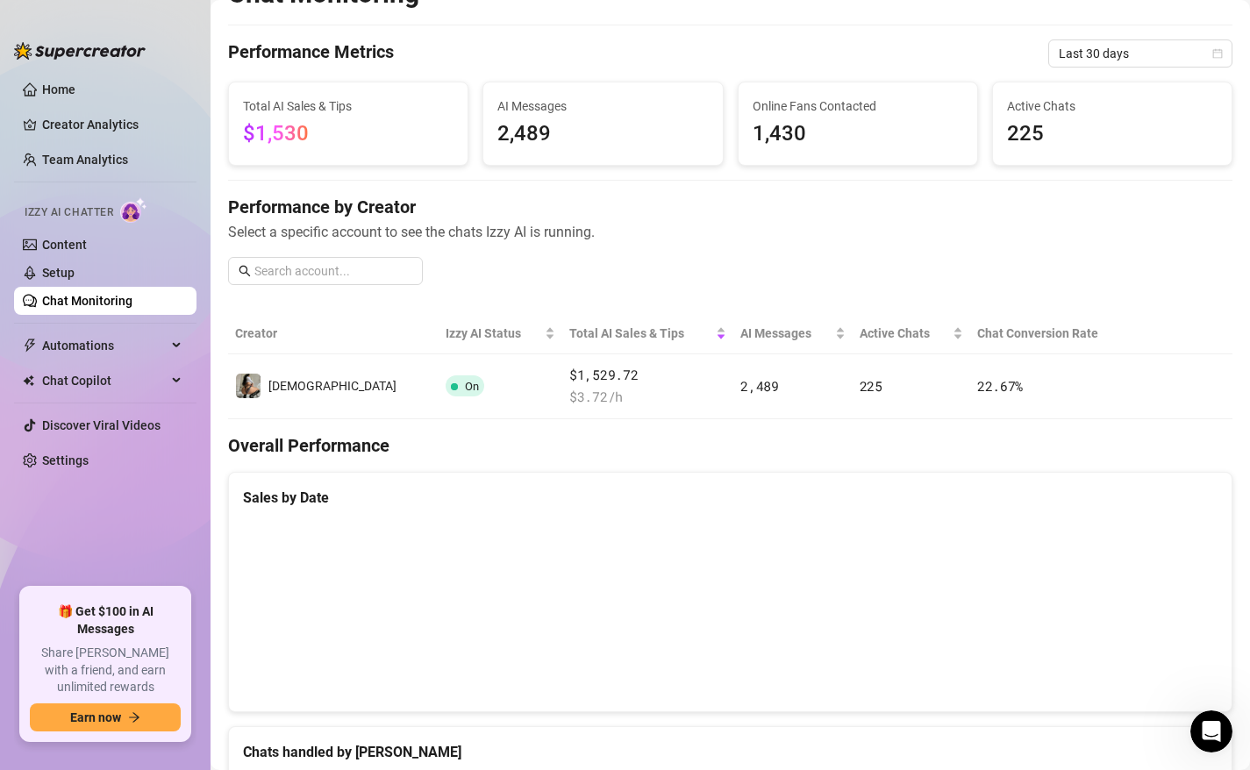
click at [1100, 68] on div "Chat Monitoring Performance Metrics Last 30 days Total AI Sales & Tips $1,530 A…" at bounding box center [730, 696] width 1005 height 1439
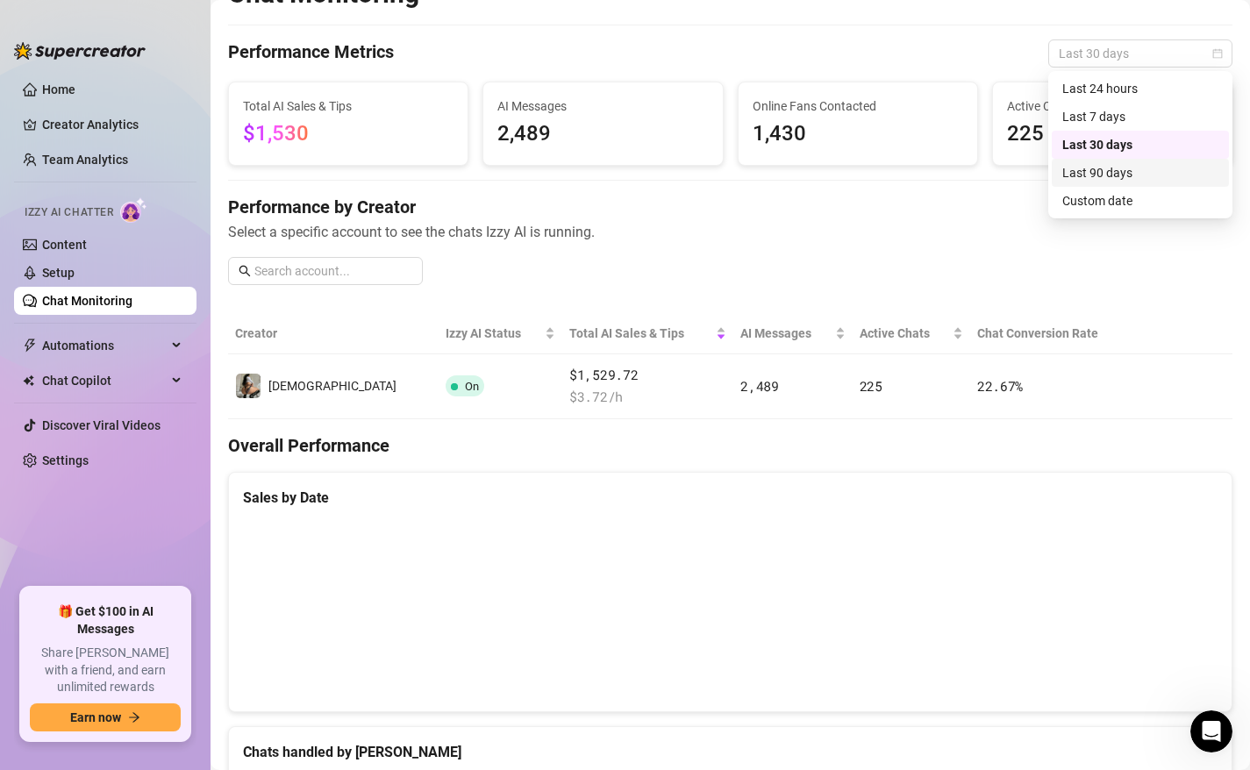
click at [1076, 172] on div "Last 90 days" at bounding box center [1140, 172] width 156 height 19
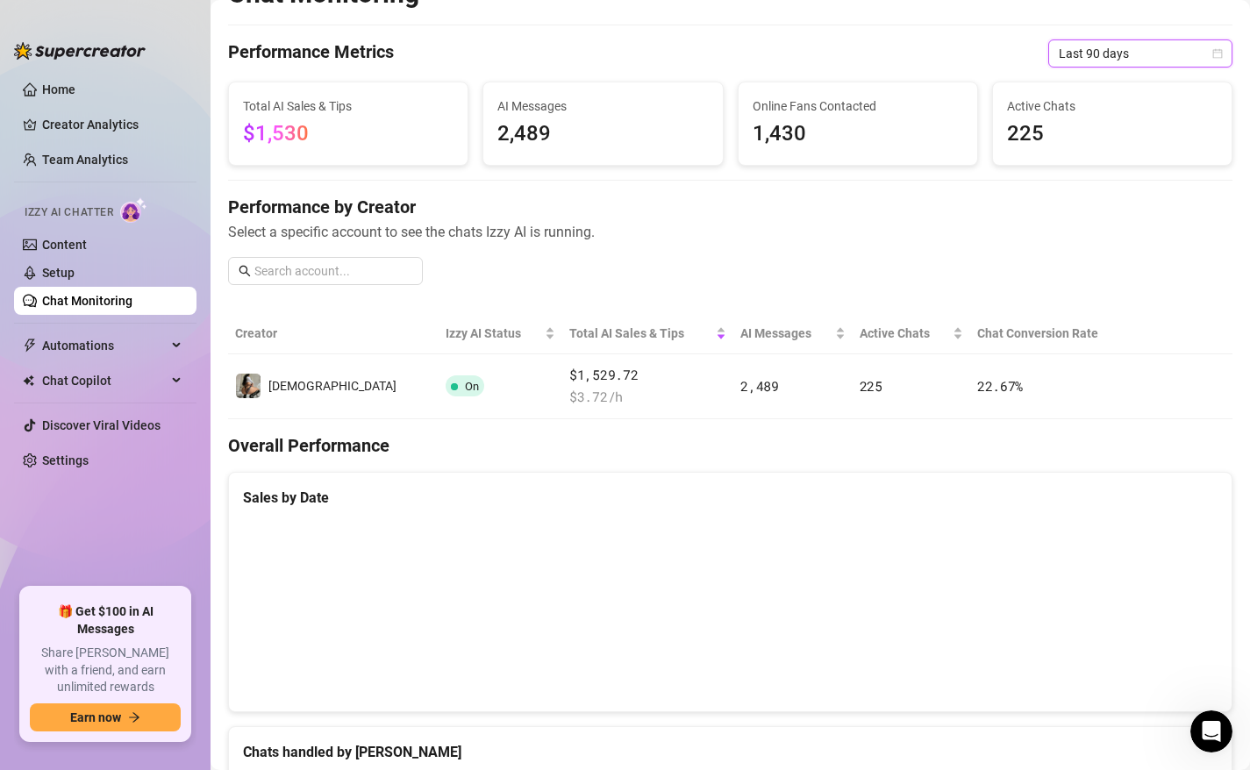
click at [1111, 68] on div "Chat Monitoring Performance Metrics Last 90 days Last 90 days Total AI Sales & …" at bounding box center [730, 696] width 1005 height 1439
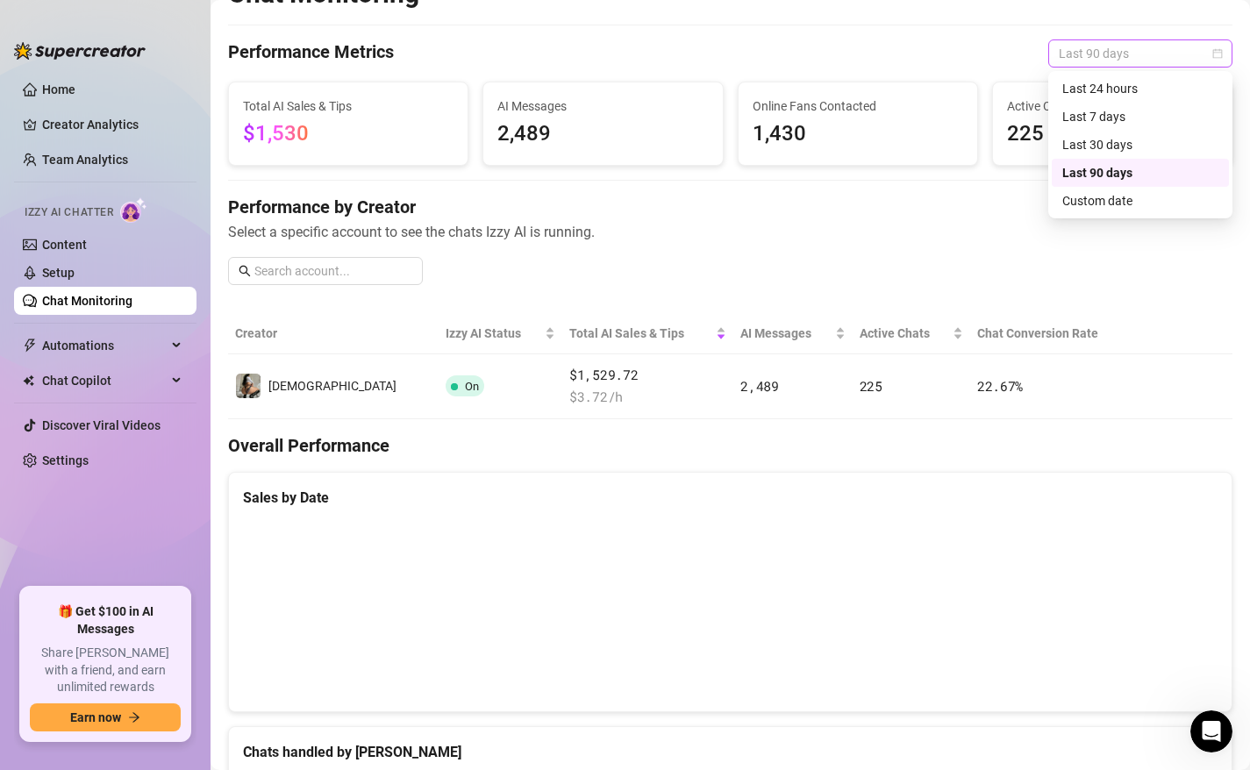
click at [1113, 55] on span "Last 90 days" at bounding box center [1140, 53] width 163 height 26
click at [1099, 147] on div "Last 30 days" at bounding box center [1140, 144] width 156 height 19
